Goal: Task Accomplishment & Management: Use online tool/utility

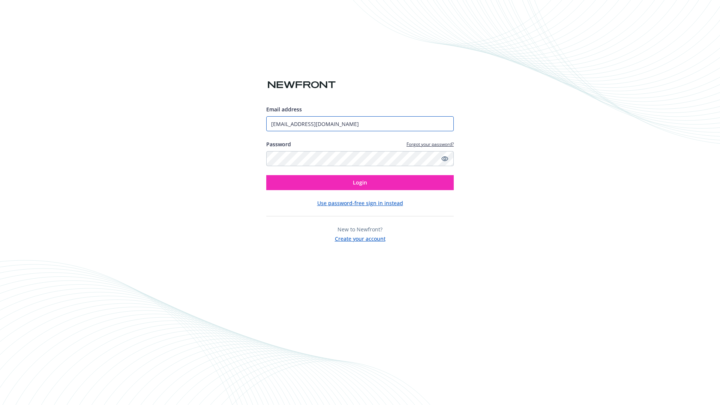
type input "[EMAIL_ADDRESS][DOMAIN_NAME]"
click at [360, 183] on span "Login" at bounding box center [360, 182] width 14 height 7
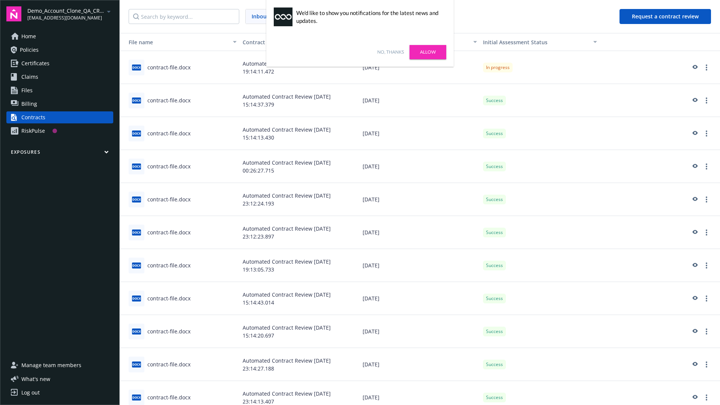
click at [391, 52] on link "No, thanks" at bounding box center [390, 52] width 27 height 7
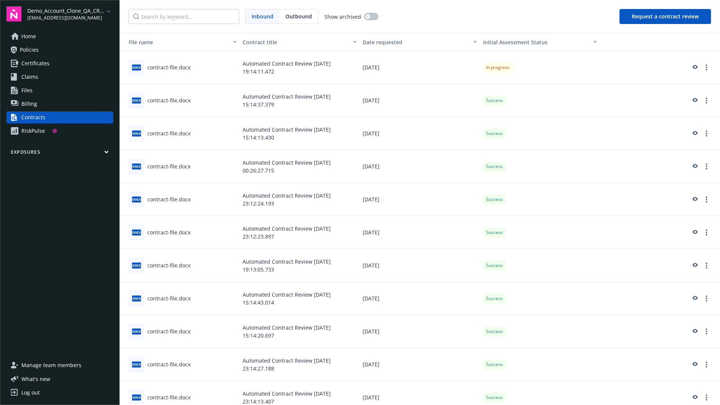
click at [666, 17] on button "Request a contract review" at bounding box center [666, 16] width 92 height 15
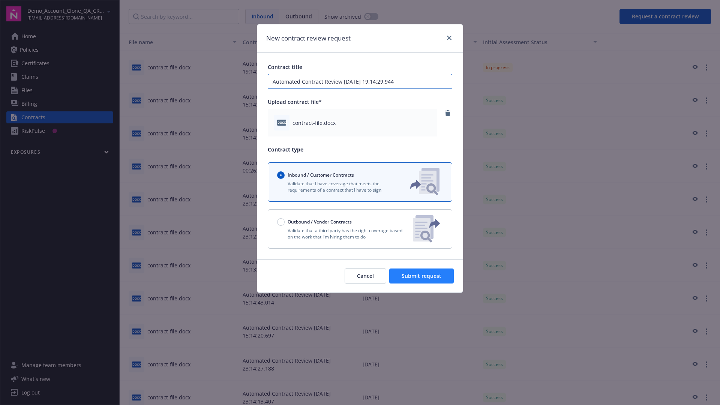
type input "Automated Contract Review 08-13-2025 19:14:29.944"
click at [422, 276] on span "Submit request" at bounding box center [422, 275] width 40 height 7
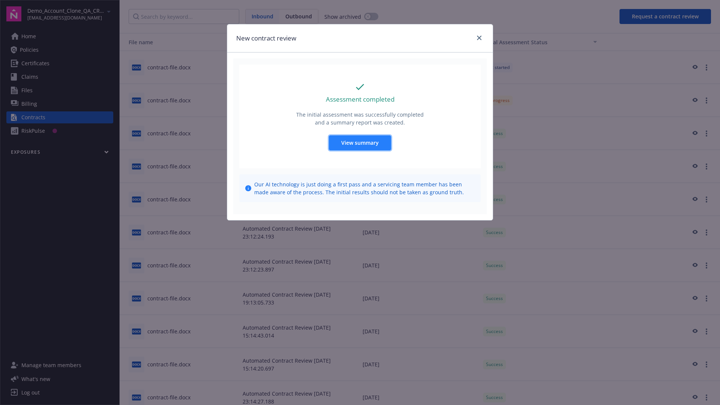
click at [360, 143] on span "View summary" at bounding box center [360, 142] width 38 height 7
